Goal: Check status

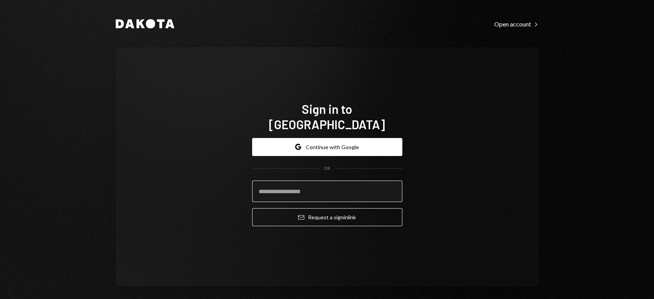
click at [293, 188] on input "email" at bounding box center [327, 191] width 150 height 21
type input "**********"
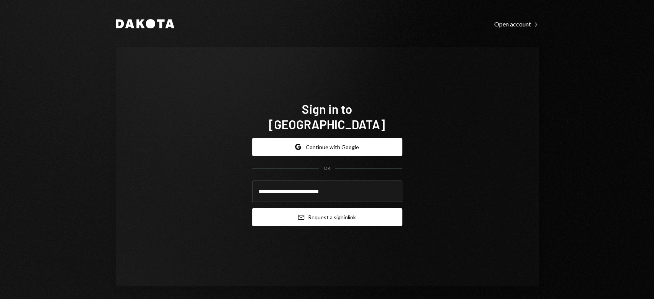
click at [299, 214] on icon "Email" at bounding box center [301, 217] width 6 height 6
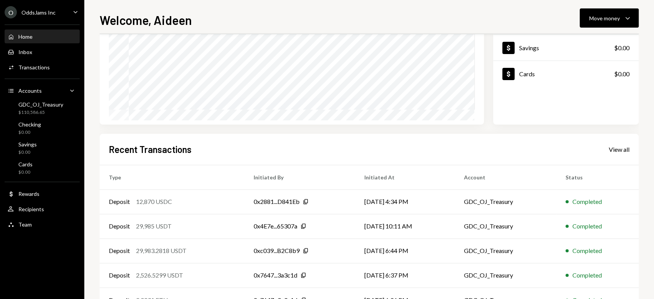
scroll to position [102, 0]
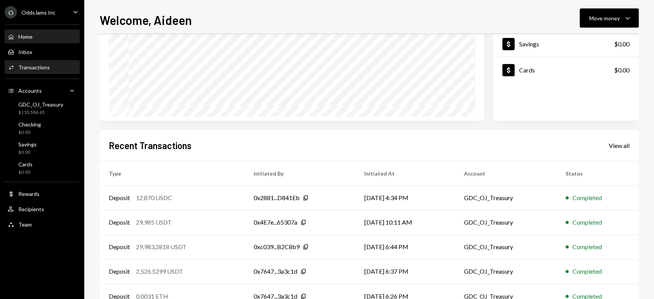
click at [44, 66] on div "Transactions" at bounding box center [33, 67] width 31 height 7
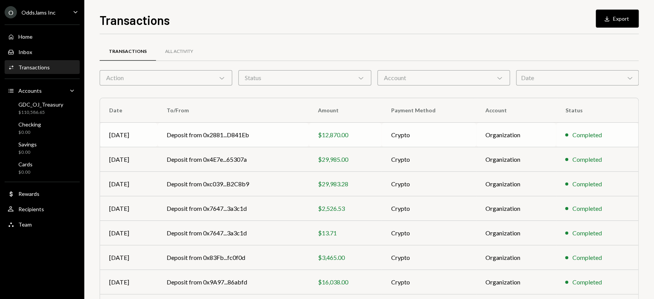
click at [236, 133] on td "Deposit from 0x2881...D841Eb" at bounding box center [233, 135] width 151 height 25
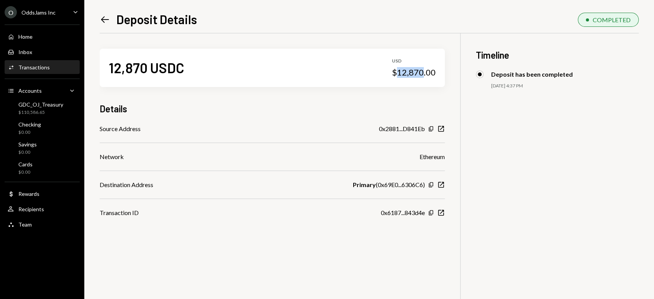
drag, startPoint x: 399, startPoint y: 72, endPoint x: 425, endPoint y: 71, distance: 26.1
click at [425, 71] on div "$12,870.00" at bounding box center [414, 72] width 44 height 11
copy div "12,870"
click at [431, 128] on icon "Copy" at bounding box center [431, 129] width 6 height 6
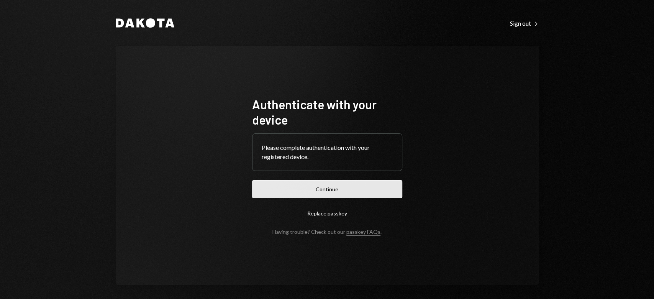
click at [330, 185] on button "Continue" at bounding box center [327, 189] width 150 height 18
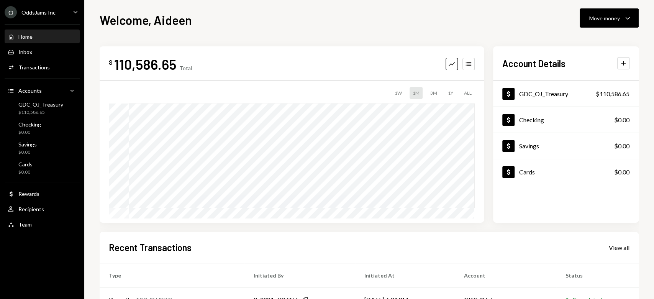
click at [71, 15] on div "O OddsJams Inc Caret Down" at bounding box center [42, 12] width 84 height 12
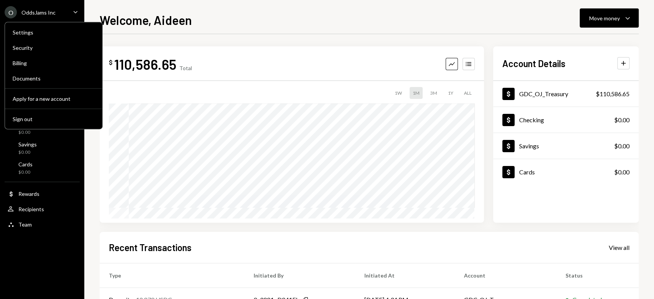
click at [71, 15] on div "O OddsJams Inc Caret Down" at bounding box center [42, 12] width 84 height 12
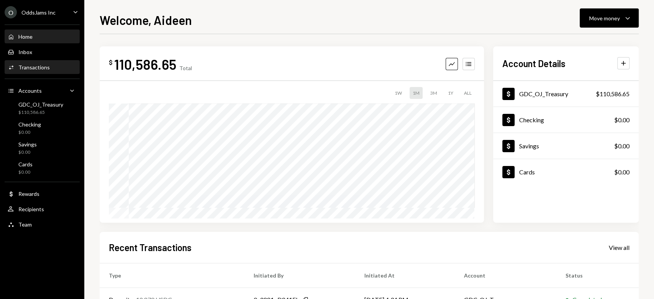
click at [39, 70] on div "Transactions" at bounding box center [33, 67] width 31 height 7
